Goal: Find specific page/section: Find specific page/section

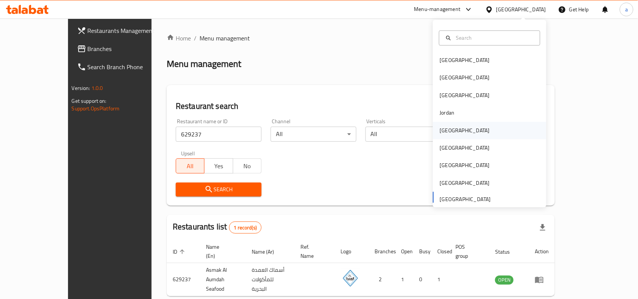
click at [455, 135] on div "[GEOGRAPHIC_DATA]" at bounding box center [489, 130] width 113 height 17
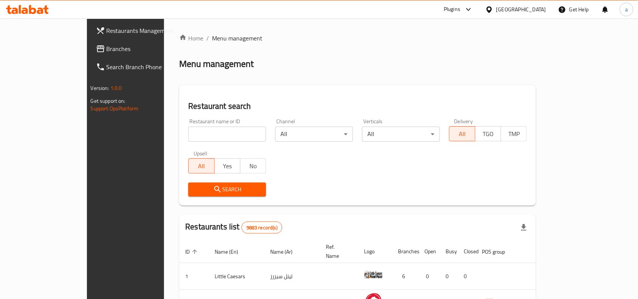
click at [90, 54] on link "Branches" at bounding box center [142, 49] width 104 height 18
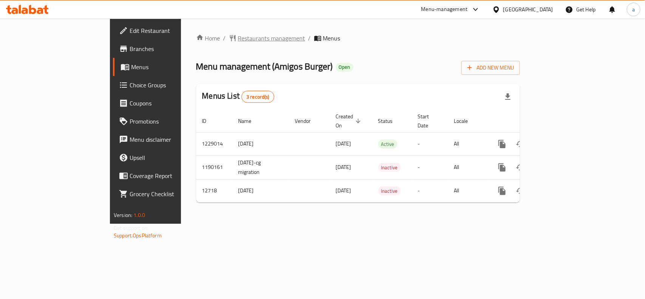
click at [238, 38] on span "Restaurants management" at bounding box center [271, 38] width 67 height 9
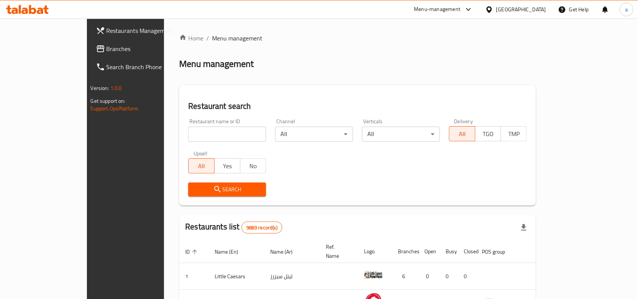
click at [188, 137] on input "search" at bounding box center [227, 134] width 78 height 15
paste input "7834"
type input "7834"
click button "Search" at bounding box center [227, 190] width 78 height 14
